Goal: Obtain resource: Download file/media

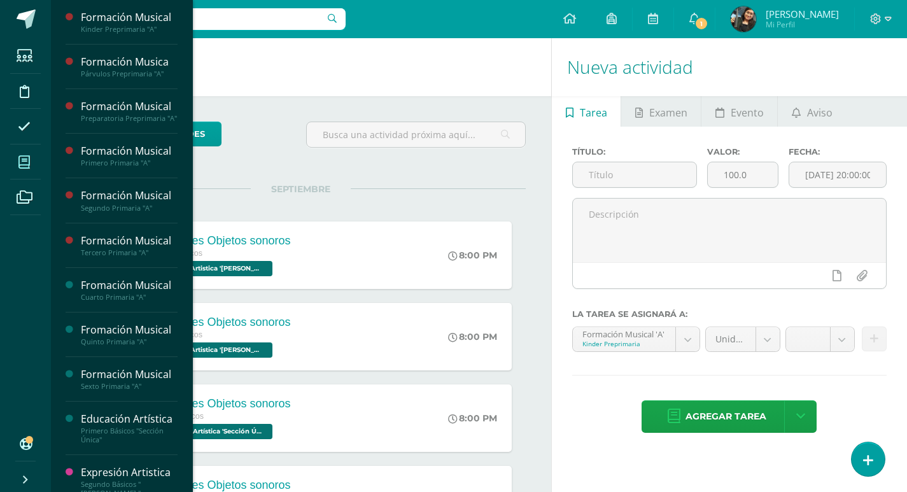
click at [27, 162] on icon at bounding box center [23, 162] width 11 height 13
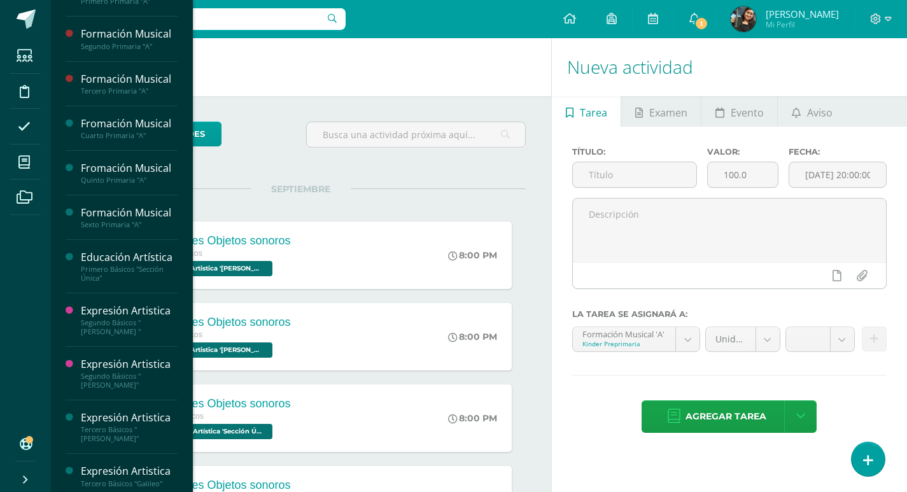
scroll to position [169, 0]
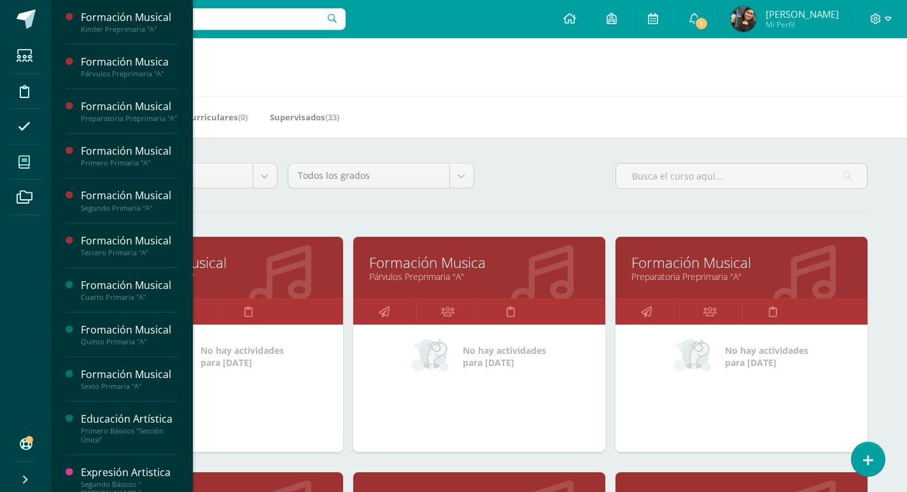
click at [27, 165] on icon at bounding box center [23, 162] width 11 height 13
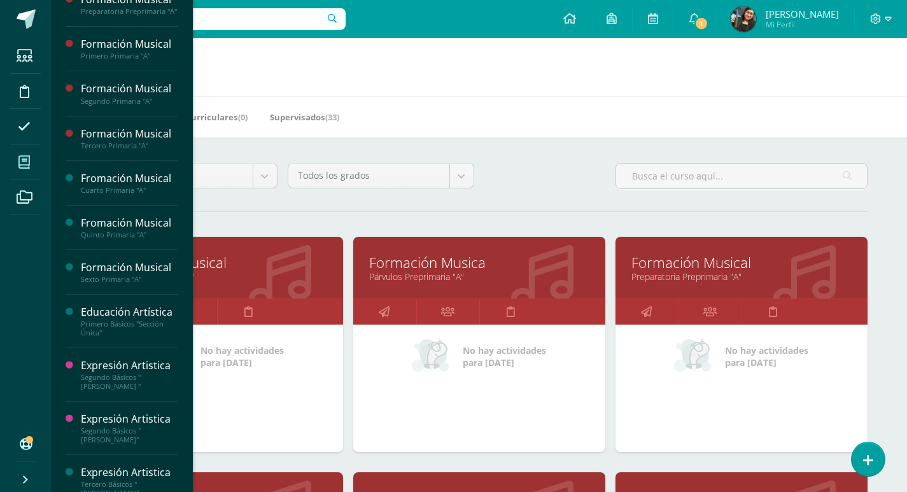
scroll to position [169, 0]
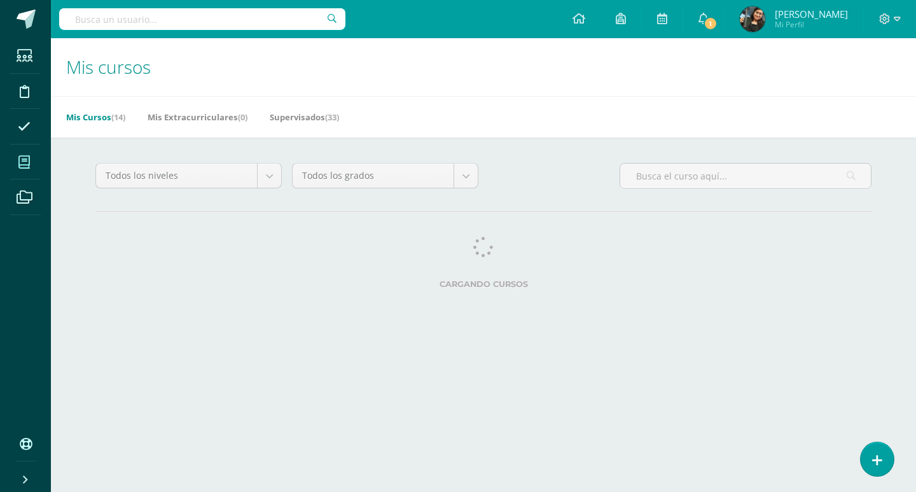
click at [188, 319] on html "Estudiantes Disciplina Asistencia Mis cursos Archivos Soporte Ayuda Reportar un…" at bounding box center [458, 159] width 916 height 319
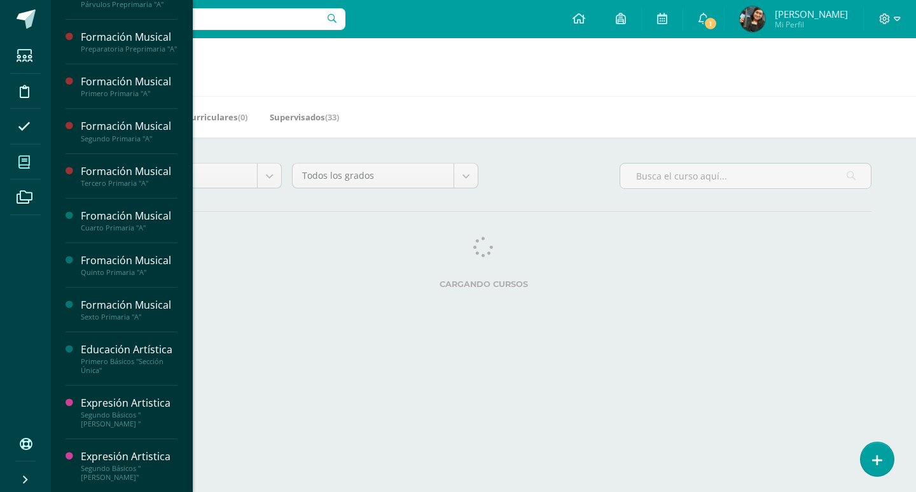
scroll to position [169, 0]
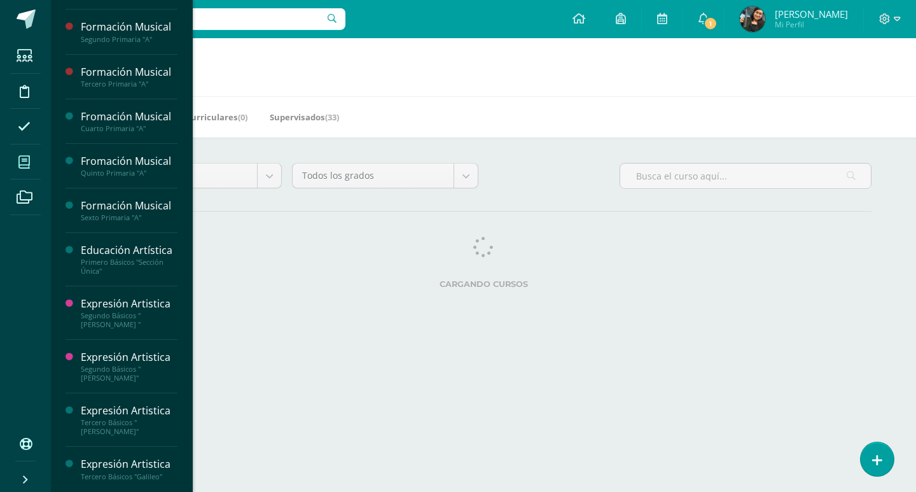
click at [133, 475] on div "Tercero Básicos "Galileo"" at bounding box center [129, 476] width 97 height 9
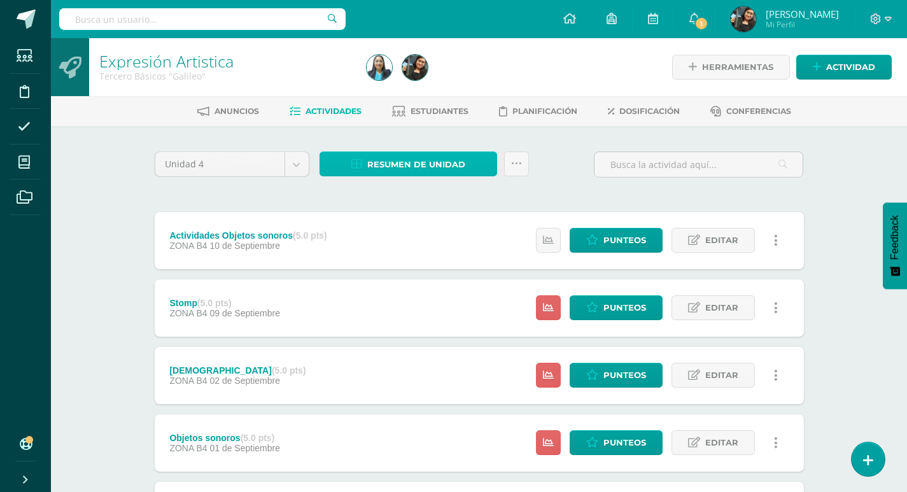
click at [414, 163] on span "Resumen de unidad" at bounding box center [416, 165] width 98 height 24
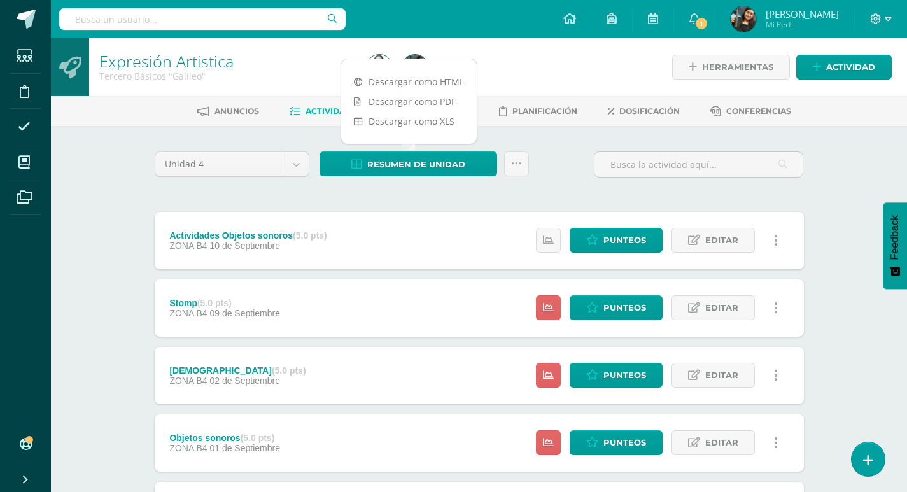
click at [564, 155] on div "Unidad 4 Unidad 1 Unidad 2 Unidad 3 Unidad 4 Resumen de unidad Subir actividade…" at bounding box center [479, 169] width 659 height 36
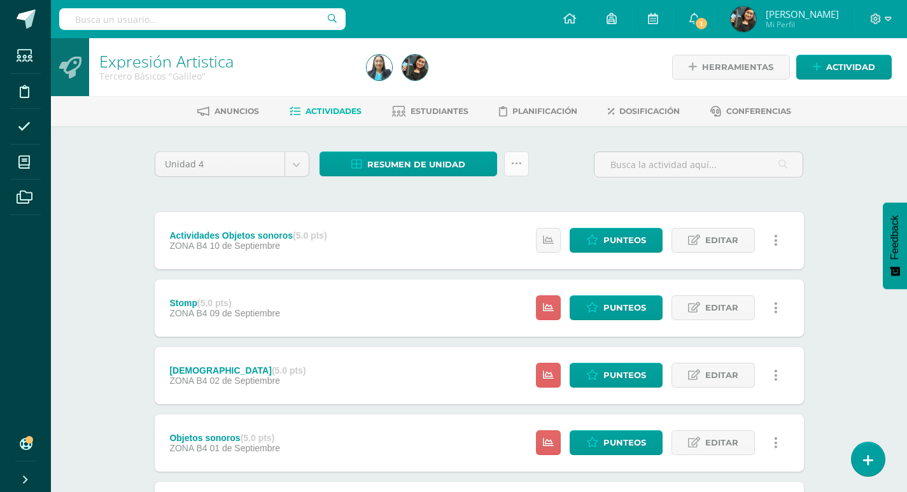
click at [517, 160] on icon at bounding box center [516, 163] width 11 height 11
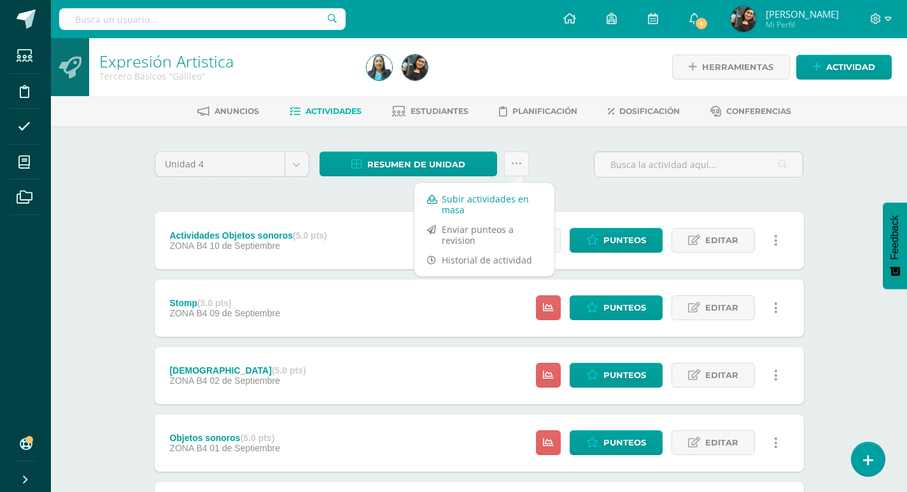
click at [459, 198] on link "Subir actividades en masa" at bounding box center [484, 204] width 140 height 31
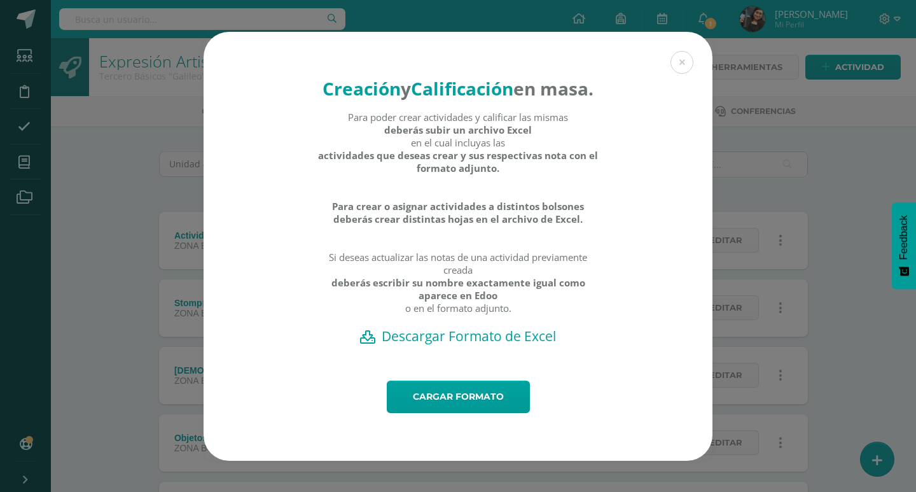
click at [498, 345] on h2 "Descargar Formato de Excel" at bounding box center [458, 336] width 464 height 18
click at [682, 51] on button at bounding box center [682, 62] width 23 height 23
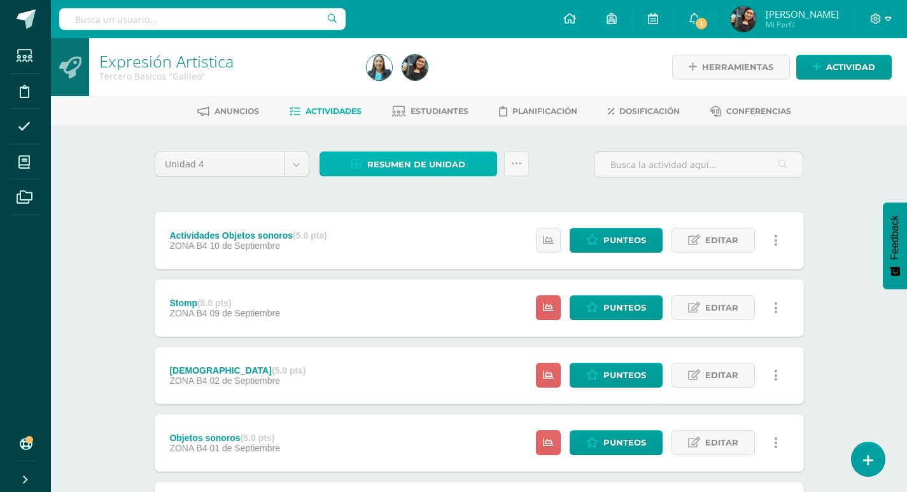
click at [460, 167] on span "Resumen de unidad" at bounding box center [416, 165] width 98 height 24
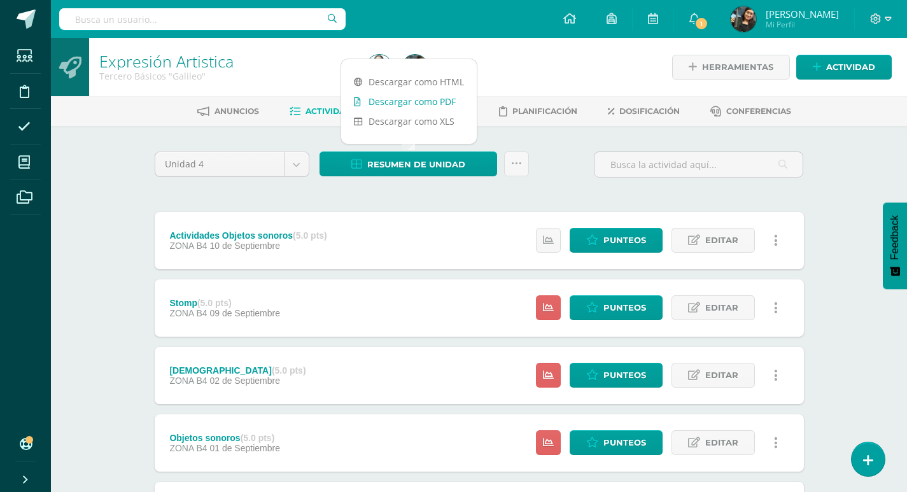
click at [435, 101] on link "Descargar como PDF" at bounding box center [409, 102] width 136 height 20
click at [341, 92] on link "Descargar como PDF" at bounding box center [409, 102] width 136 height 20
